Goal: Information Seeking & Learning: Find specific fact

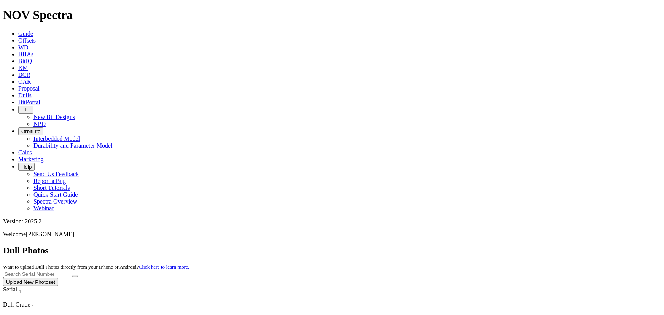
click at [36, 37] on span "Offsets" at bounding box center [26, 40] width 17 height 6
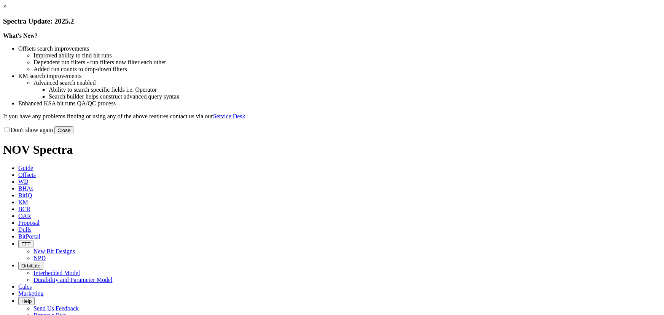
click at [73, 134] on button "Close" at bounding box center [63, 130] width 19 height 8
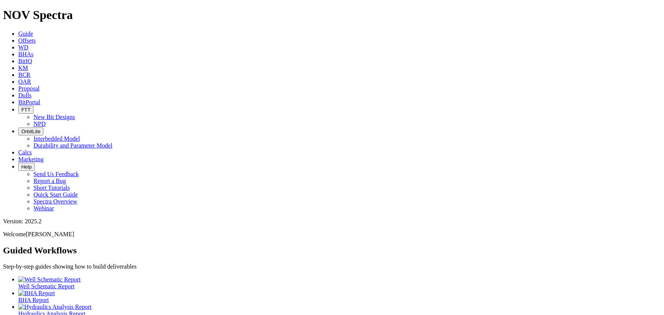
click at [32, 92] on link "Dulls" at bounding box center [24, 95] width 13 height 6
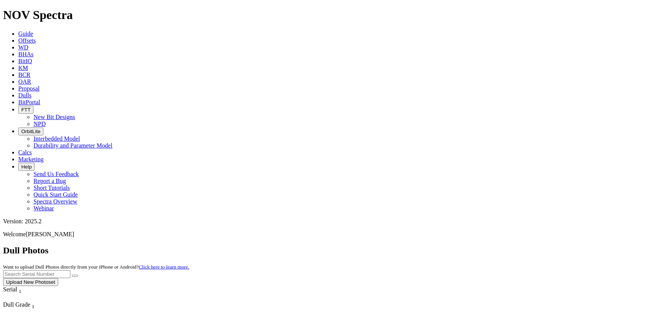
click at [36, 37] on link "Offsets" at bounding box center [26, 40] width 17 height 6
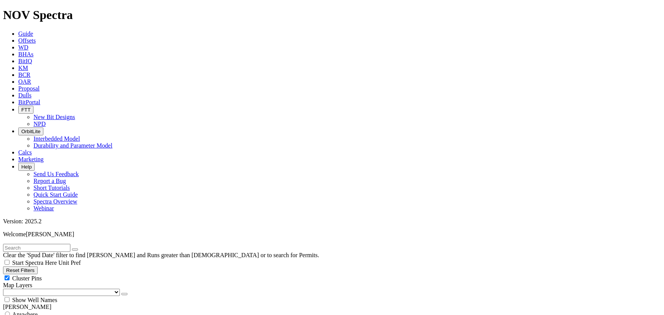
click at [70, 244] on input "text" at bounding box center [36, 248] width 67 height 8
click at [40, 244] on input "text" at bounding box center [36, 248] width 67 height 8
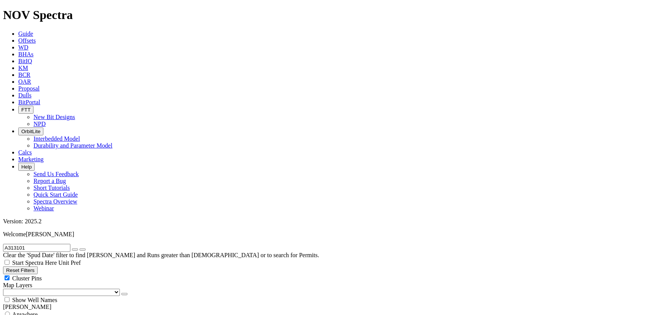
drag, startPoint x: 51, startPoint y: 36, endPoint x: 0, endPoint y: 29, distance: 51.1
click at [3, 244] on form "A313101" at bounding box center [332, 248] width 658 height 8
click at [39, 244] on input "A313101" at bounding box center [36, 248] width 67 height 8
click at [44, 244] on input "A313101" at bounding box center [36, 248] width 67 height 8
drag, startPoint x: 47, startPoint y: 34, endPoint x: 0, endPoint y: 32, distance: 46.8
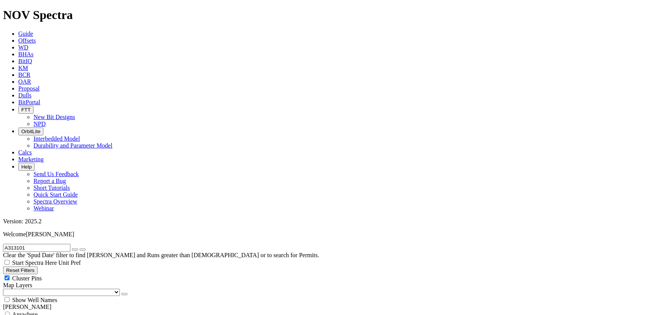
click at [3, 244] on form "A313101" at bounding box center [332, 248] width 658 height 8
type input "A309610"
click at [80, 248] on button "submit" at bounding box center [83, 249] width 6 height 2
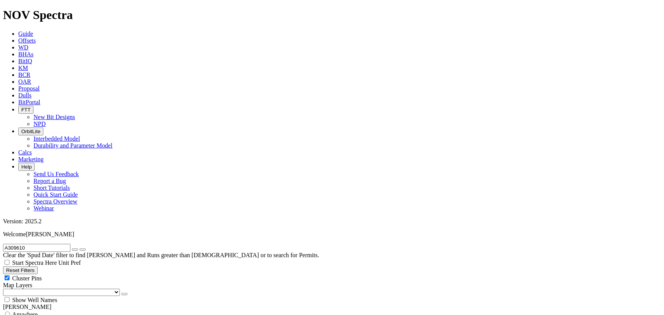
click at [75, 250] on icon "button" at bounding box center [75, 250] width 0 height 0
click at [57, 244] on input "text" at bounding box center [36, 248] width 67 height 8
type input "A313999"
click at [80, 248] on button "submit" at bounding box center [83, 249] width 6 height 2
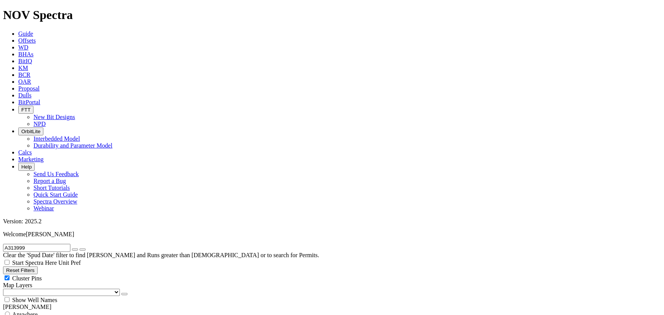
click at [75, 250] on icon "button" at bounding box center [75, 250] width 0 height 0
click at [49, 244] on input "text" at bounding box center [36, 248] width 67 height 8
type input "A308437"
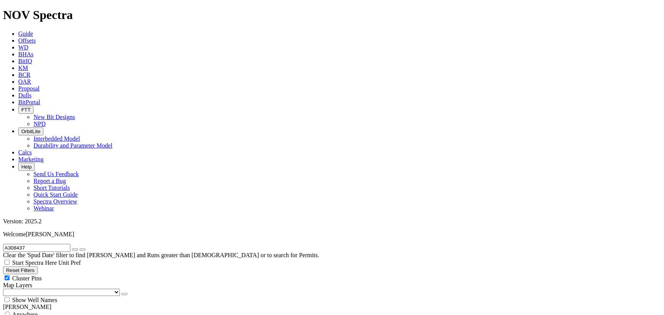
click at [75, 250] on icon "button" at bounding box center [75, 250] width 0 height 0
click at [56, 244] on input "text" at bounding box center [36, 248] width 67 height 8
click at [59, 244] on input "UNIT 407" at bounding box center [36, 248] width 67 height 8
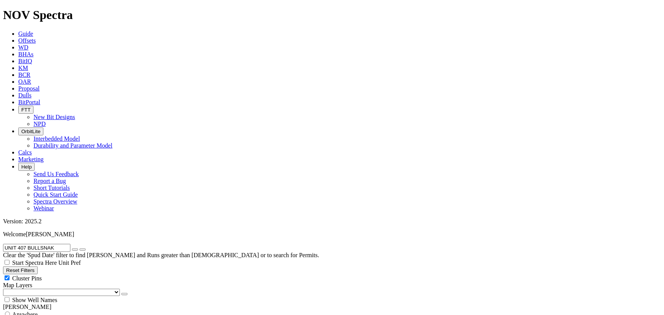
scroll to position [709, 0]
type input "UNIT 407 BULLSNAKE"
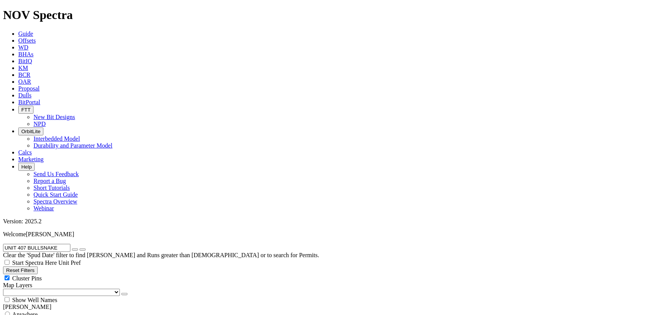
select select "12.25"
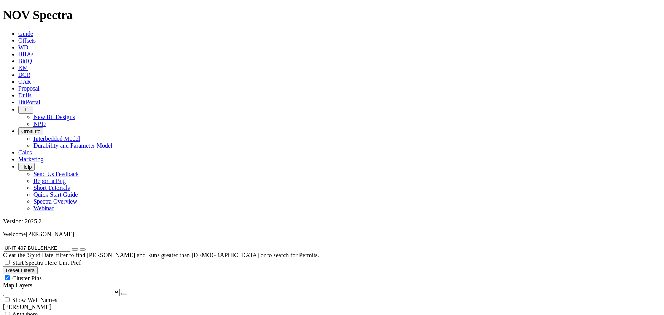
checkbox input "false"
select select "? number:12.25 ?"
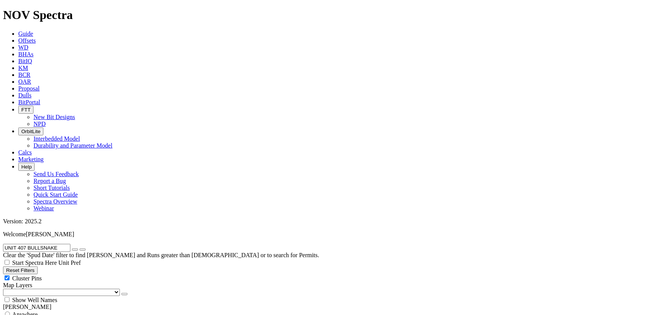
click at [75, 250] on icon "button" at bounding box center [75, 250] width 0 height 0
click at [46, 244] on input "text" at bounding box center [36, 248] width 67 height 8
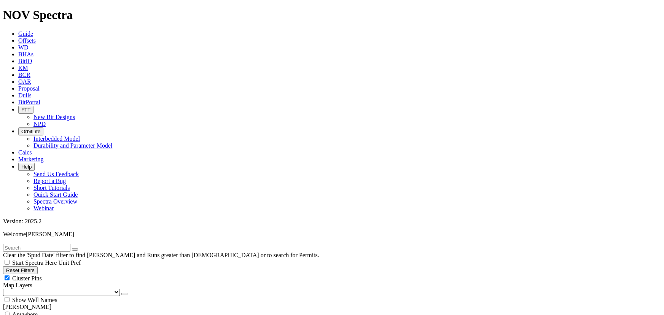
click at [42, 275] on span "Cluster Pins" at bounding box center [27, 278] width 30 height 6
checkbox input "false"
click at [38, 266] on button "Reset Filters" at bounding box center [20, 270] width 35 height 8
checkbox input "true"
select select
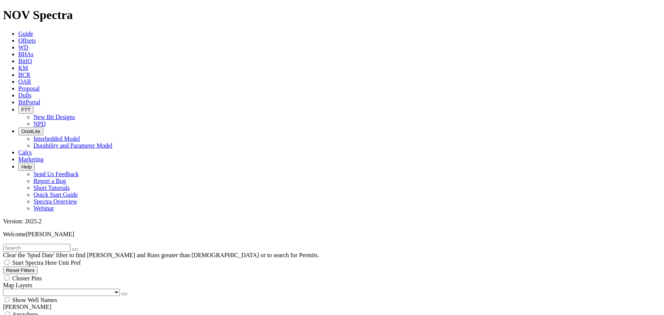
select select
click at [35, 266] on button "Reset Filters" at bounding box center [20, 270] width 35 height 8
click at [28, 244] on input "text" at bounding box center [36, 248] width 67 height 8
type input "A313101"
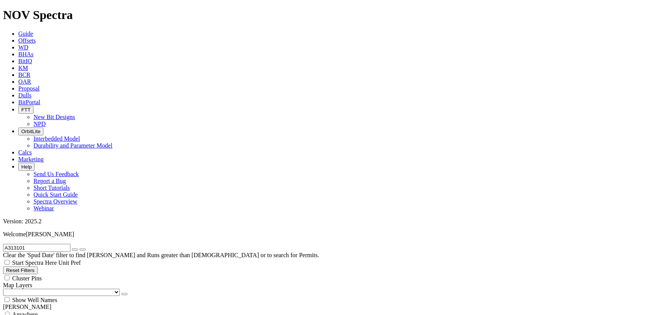
click at [80, 248] on button "submit" at bounding box center [83, 249] width 6 height 2
click at [75, 250] on icon "button" at bounding box center [75, 250] width 0 height 0
click at [52, 244] on input "text" at bounding box center [36, 248] width 67 height 8
type input "T"
type input "UTL MALLOW"
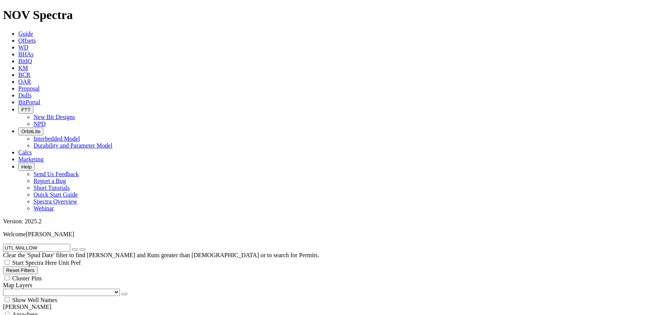
select select "12.25"
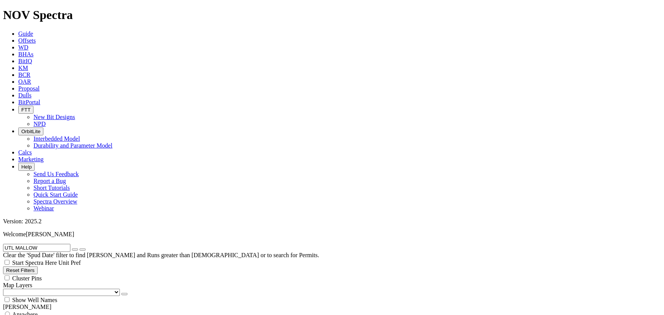
checkbox input "false"
select select "? number:12.25 ?"
click at [75, 250] on icon "button" at bounding box center [75, 250] width 0 height 0
click at [18, 37] on icon at bounding box center [18, 40] width 0 height 6
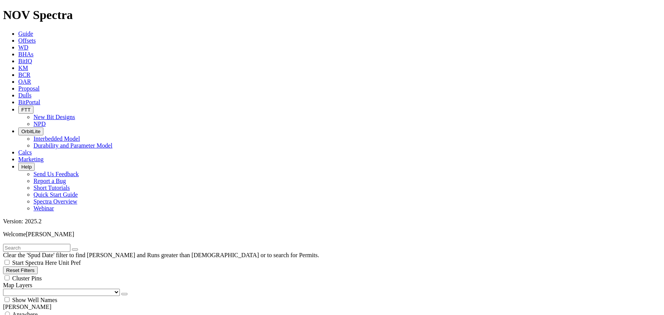
click at [38, 266] on button "Reset Filters" at bounding box center [20, 270] width 35 height 8
checkbox input "true"
select select
click at [70, 244] on input "text" at bounding box center [36, 248] width 67 height 8
click at [81, 259] on link "Unit Pref" at bounding box center [69, 262] width 22 height 6
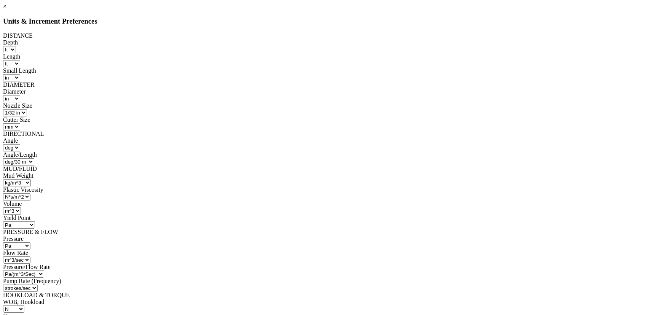
click at [6, 10] on link "×" at bounding box center [4, 6] width 3 height 6
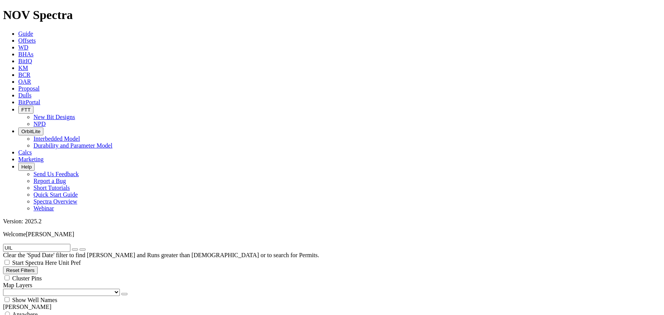
click at [49, 244] on input "UIL" at bounding box center [36, 248] width 67 height 8
click at [59, 244] on input "UL CAZADOR" at bounding box center [36, 248] width 67 height 8
type input "U"
type input "A315445"
click at [80, 248] on button "submit" at bounding box center [83, 249] width 6 height 2
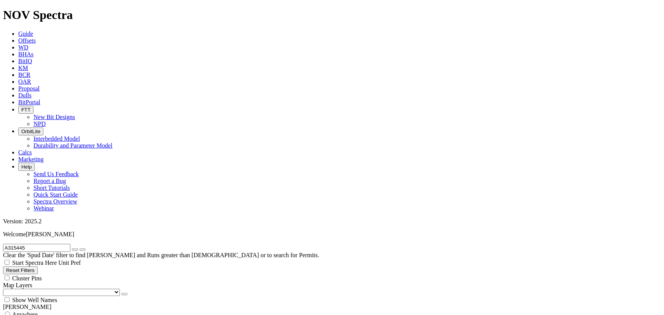
click at [75, 250] on icon "button" at bounding box center [75, 250] width 0 height 0
click at [70, 244] on input "text" at bounding box center [36, 248] width 67 height 8
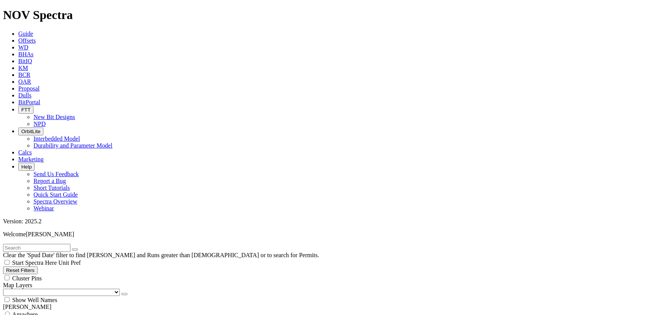
click at [68, 244] on input "text" at bounding box center [36, 248] width 67 height 8
type input "A319690"
click at [75, 250] on icon "button" at bounding box center [75, 250] width 0 height 0
click at [43, 244] on input "text" at bounding box center [36, 248] width 67 height 8
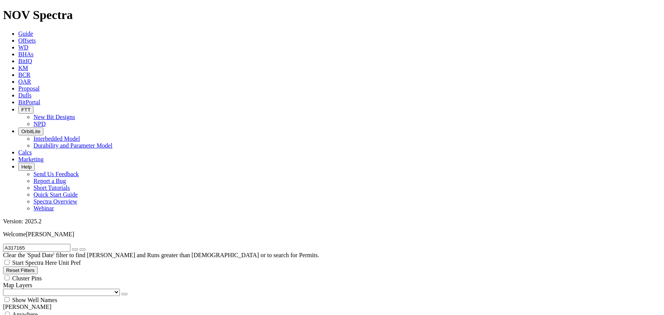
type input "A317165"
click at [80, 248] on button "submit" at bounding box center [83, 249] width 6 height 2
click at [75, 250] on icon "button" at bounding box center [75, 250] width 0 height 0
click at [45, 244] on input "text" at bounding box center [36, 248] width 67 height 8
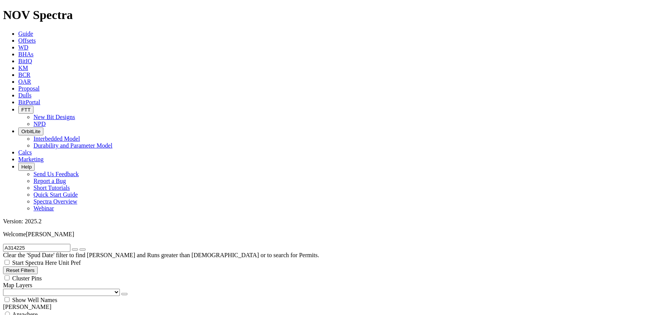
type input "A314225"
click at [80, 248] on button "submit" at bounding box center [83, 249] width 6 height 2
click at [75, 250] on icon "button" at bounding box center [75, 250] width 0 height 0
click at [61, 244] on input "text" at bounding box center [36, 248] width 67 height 8
type input "A315357"
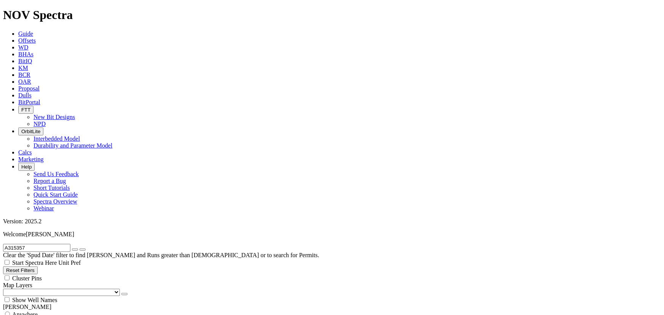
click at [78, 248] on button "button" at bounding box center [75, 249] width 6 height 2
click at [49, 244] on input "text" at bounding box center [36, 248] width 67 height 8
type input "A315448"
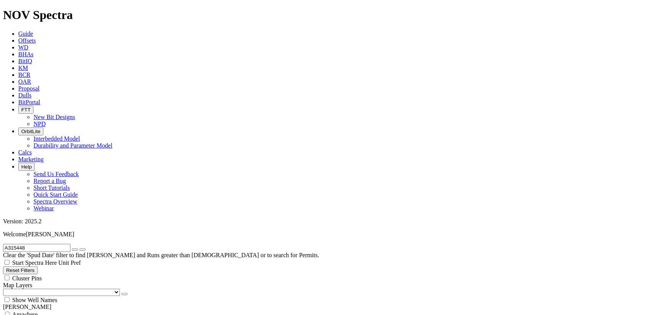
click at [75, 250] on icon "button" at bounding box center [75, 250] width 0 height 0
click at [63, 244] on input "text" at bounding box center [36, 248] width 67 height 8
type input "A315358"
click at [18, 92] on icon at bounding box center [18, 95] width 0 height 6
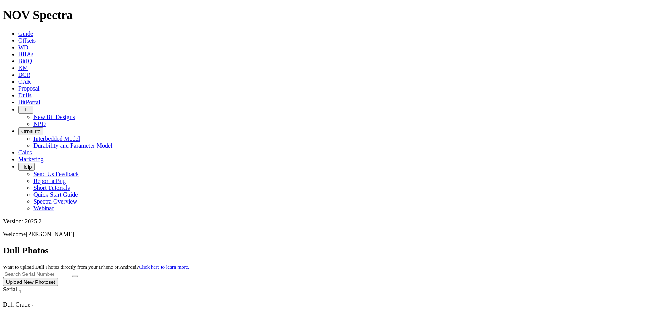
scroll to position [1119, 0]
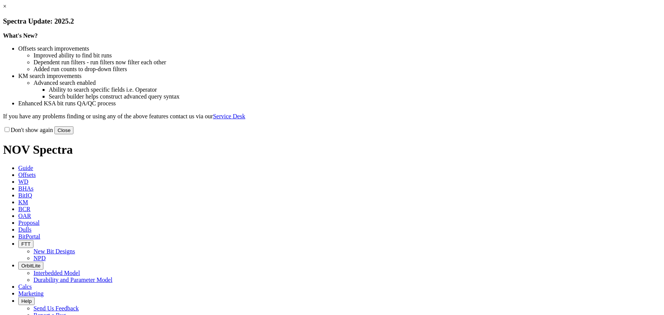
click at [73, 134] on button "Close" at bounding box center [63, 130] width 19 height 8
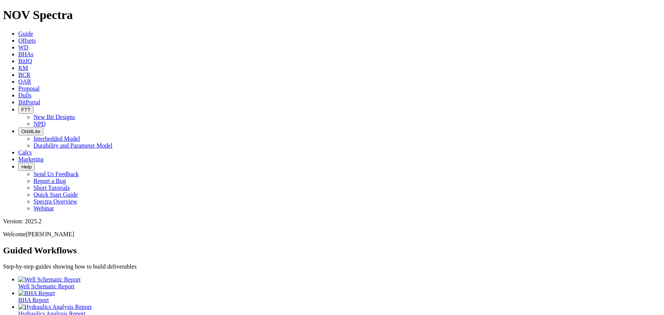
click at [32, 92] on link "Dulls" at bounding box center [24, 95] width 13 height 6
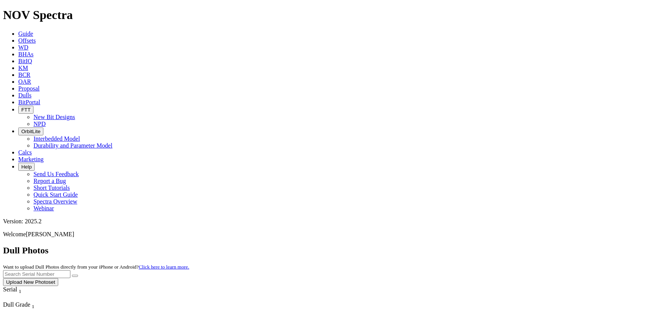
click at [70, 270] on input "text" at bounding box center [36, 274] width 67 height 8
type input "A305753"
click at [72, 275] on button "submit" at bounding box center [75, 276] width 6 height 2
